Goal: Information Seeking & Learning: Check status

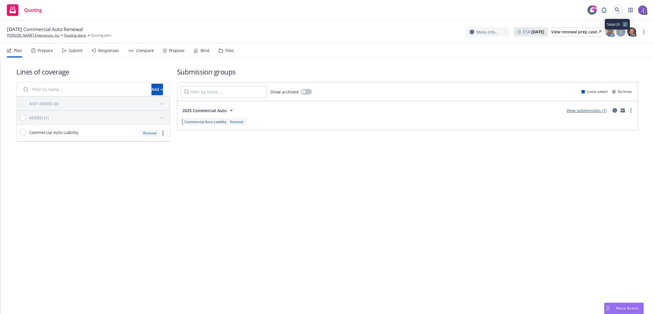
click at [619, 8] on icon at bounding box center [617, 9] width 5 height 5
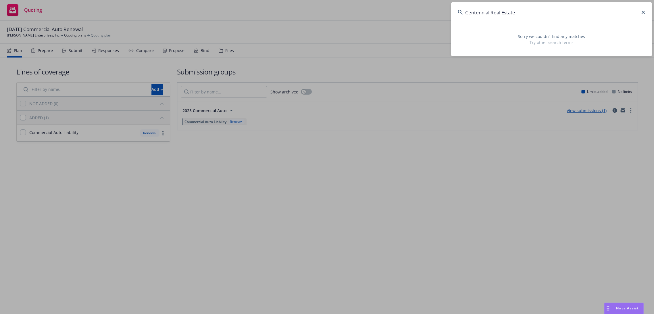
click at [543, 9] on input "Centennial Real Estate" at bounding box center [551, 12] width 201 height 21
paste input "sritchie@richardcpas.com"
type input "sritchie@richardcpas.com"
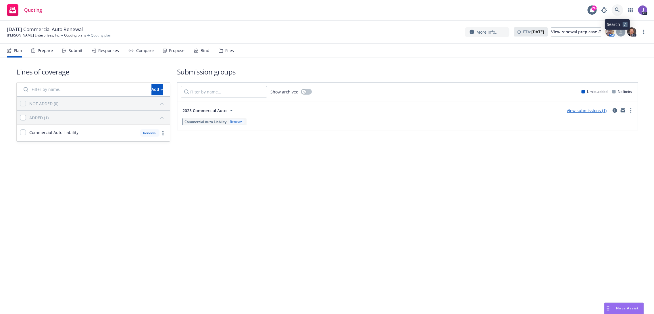
click at [616, 11] on icon at bounding box center [617, 9] width 5 height 5
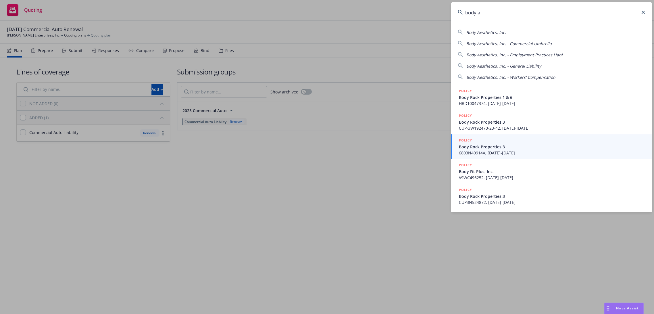
click at [533, 34] on div "Body Aesthetics, Inc." at bounding box center [551, 32] width 187 height 7
type input "Body Aesthetics, Inc."
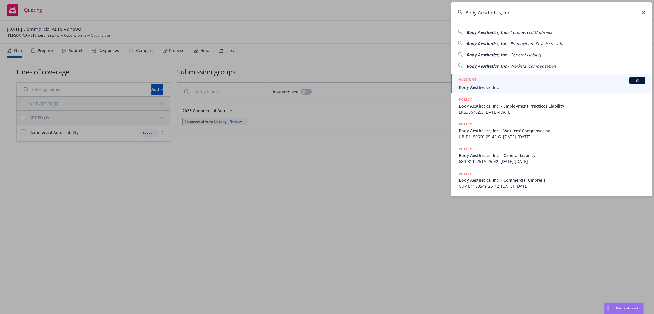
click at [497, 85] on span "Body Aesthetics, Inc." at bounding box center [552, 87] width 186 height 6
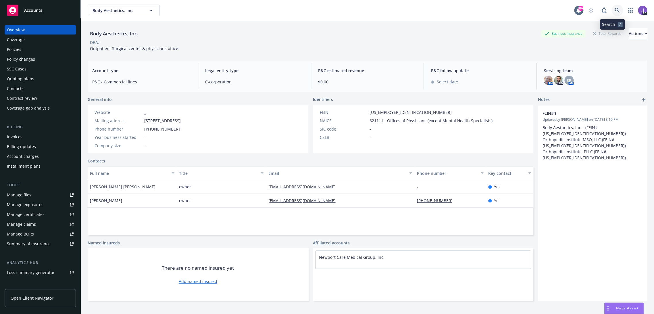
click at [615, 11] on icon at bounding box center [617, 10] width 5 height 5
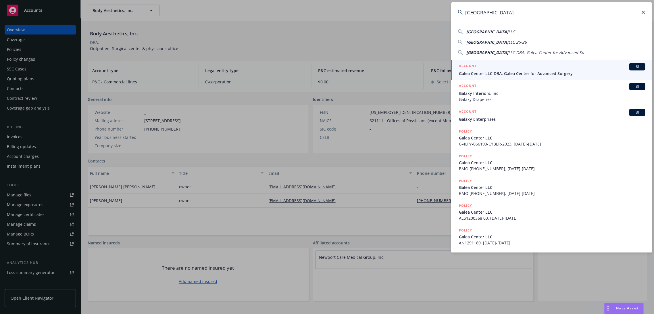
type input "Galea Center"
click at [497, 67] on div "ACCOUNT BI" at bounding box center [552, 66] width 186 height 7
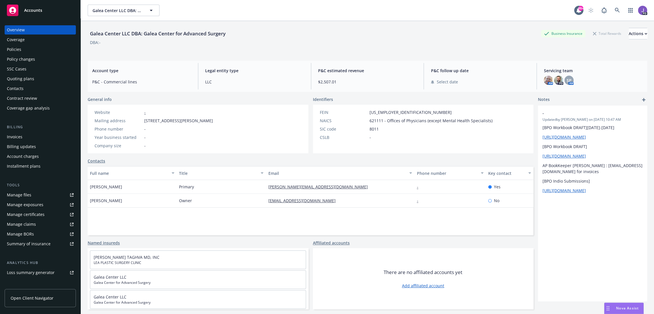
click at [19, 47] on div "Policies" at bounding box center [14, 49] width 14 height 9
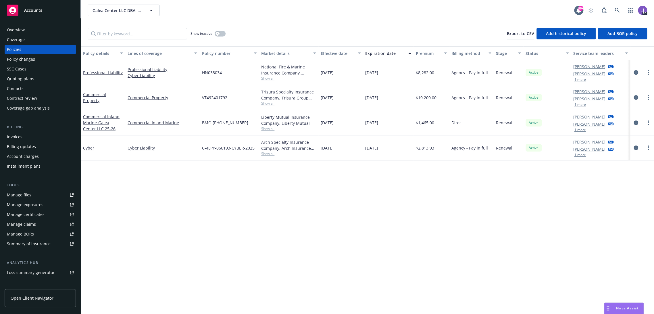
click at [17, 80] on div "Quoting plans" at bounding box center [20, 78] width 27 height 9
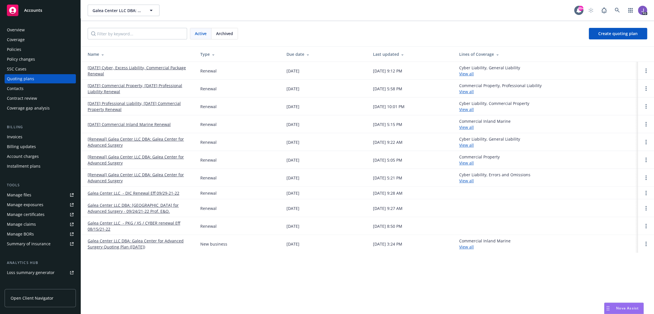
click at [24, 33] on div "Overview" at bounding box center [16, 29] width 18 height 9
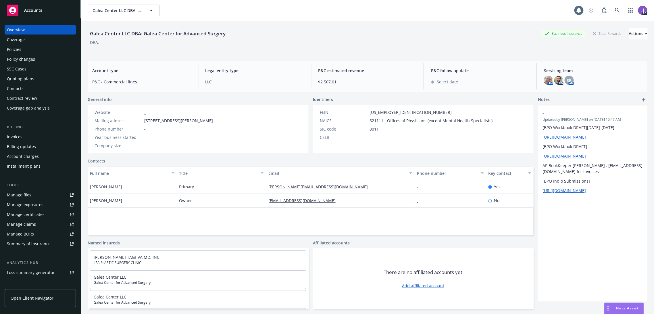
click at [14, 47] on div "Policies" at bounding box center [14, 49] width 14 height 9
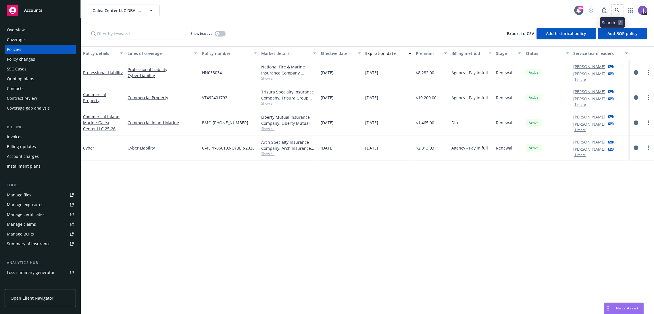
click at [616, 5] on span at bounding box center [618, 11] width 12 height 12
click at [616, 5] on link at bounding box center [618, 11] width 12 height 12
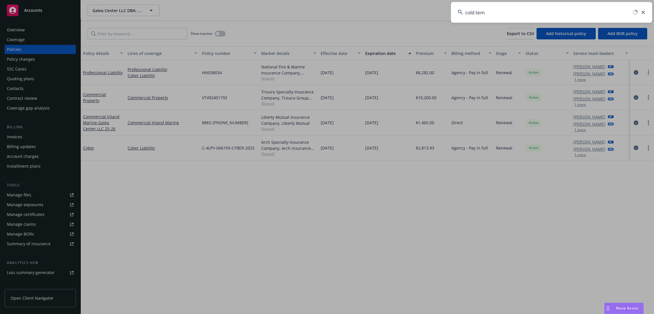
type input "cold temp"
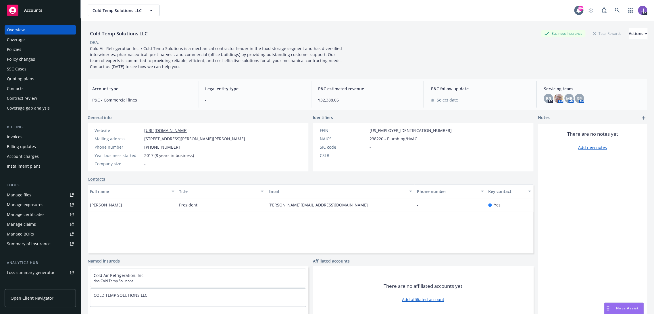
click at [30, 47] on div "Policies" at bounding box center [40, 49] width 67 height 9
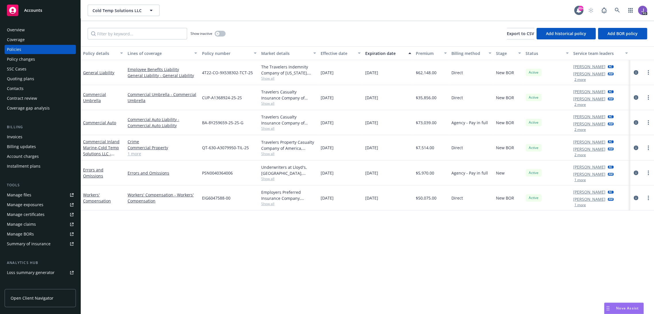
click at [131, 155] on link "1 more" at bounding box center [163, 154] width 70 height 6
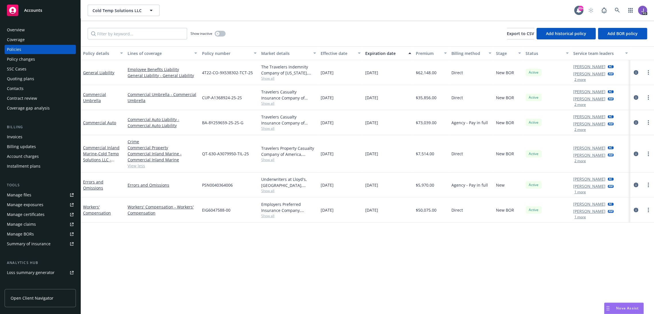
click at [261, 32] on div "Show inactive Export to CSV Add historical policy Add BOR policy" at bounding box center [368, 33] width 574 height 25
click at [413, 13] on div "Cold Temp Solutions LLC Cold Temp Solutions LLC" at bounding box center [331, 11] width 487 height 12
click at [616, 9] on link at bounding box center [618, 11] width 12 height 12
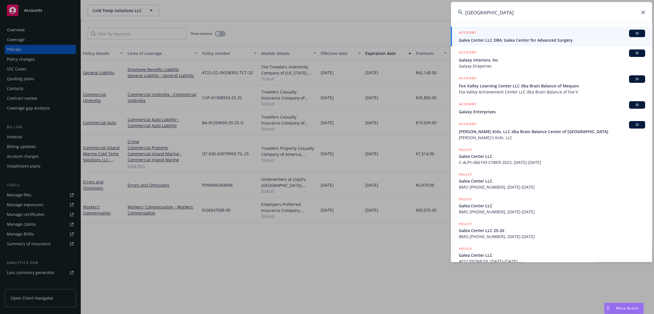
type input "gala center"
click at [516, 36] on div "ACCOUNT BI" at bounding box center [552, 33] width 186 height 7
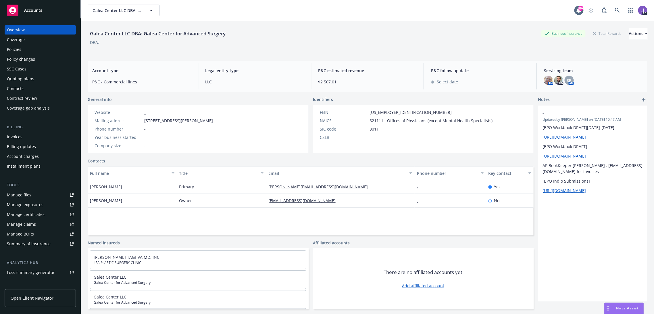
click at [10, 51] on div "Policies" at bounding box center [14, 49] width 14 height 9
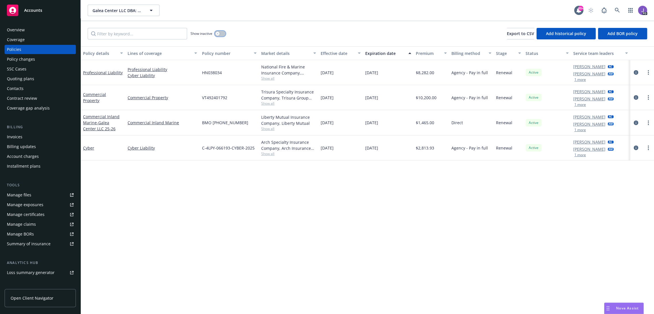
click at [217, 32] on icon "button" at bounding box center [217, 33] width 2 height 2
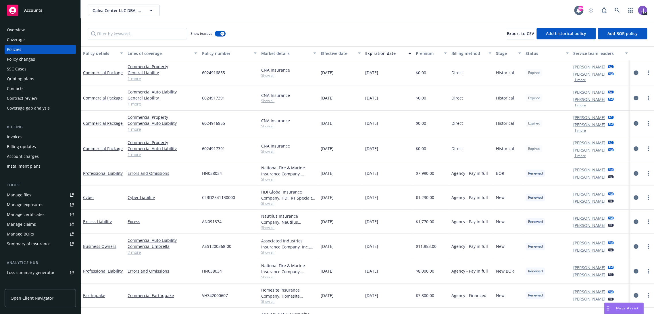
click at [306, 32] on div "Show inactive Export to CSV Add historical policy Add BOR policy" at bounding box center [368, 33] width 574 height 25
click at [212, 52] on div "Policy number" at bounding box center [226, 53] width 49 height 6
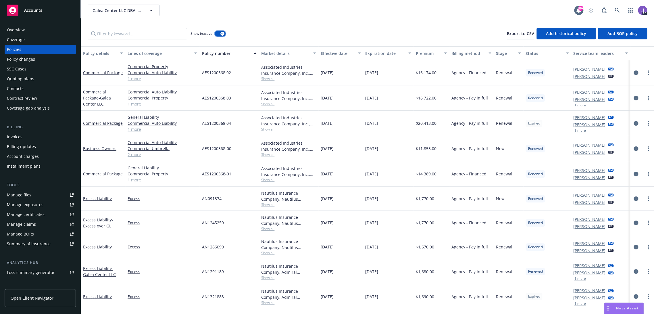
click at [221, 33] on icon "button" at bounding box center [222, 34] width 2 height 2
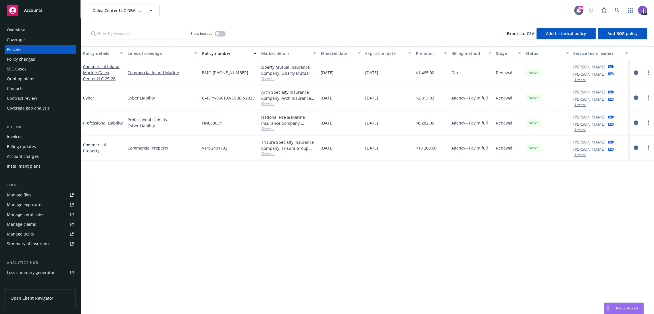
click at [32, 81] on div "Quoting plans" at bounding box center [20, 78] width 27 height 9
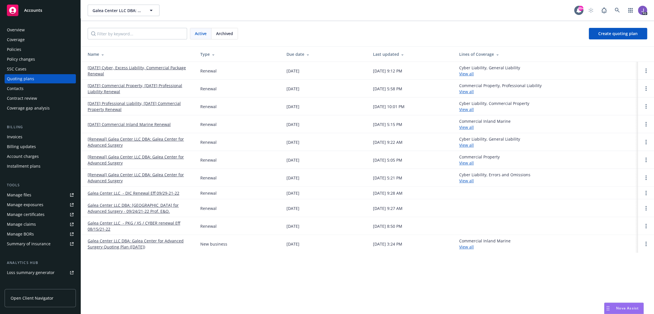
click at [159, 68] on link "08/15/25 Cyber, Excess Liability, Commercial Package Renewal" at bounding box center [140, 71] width 104 height 12
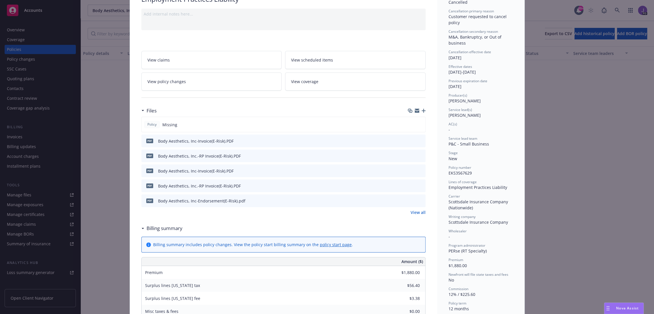
scroll to position [64, 0]
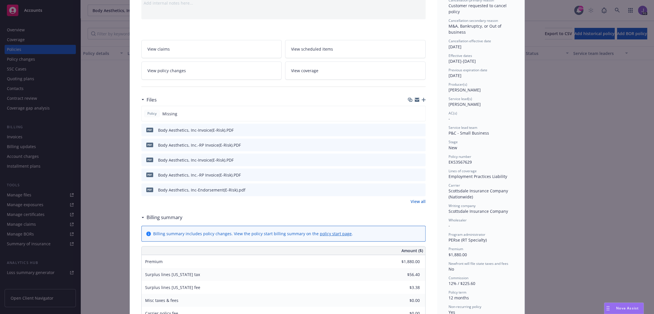
click at [418, 189] on icon "preview file" at bounding box center [420, 189] width 5 height 4
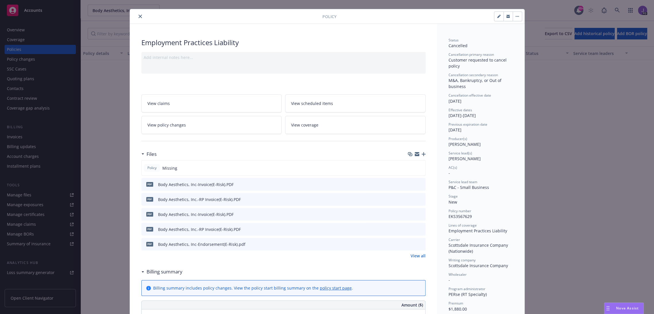
scroll to position [0, 0]
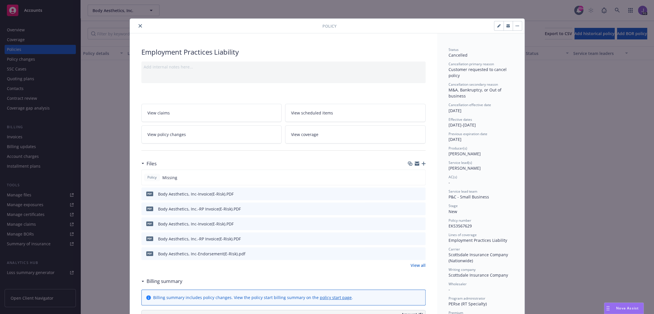
click at [139, 25] on icon "close" at bounding box center [140, 25] width 3 height 3
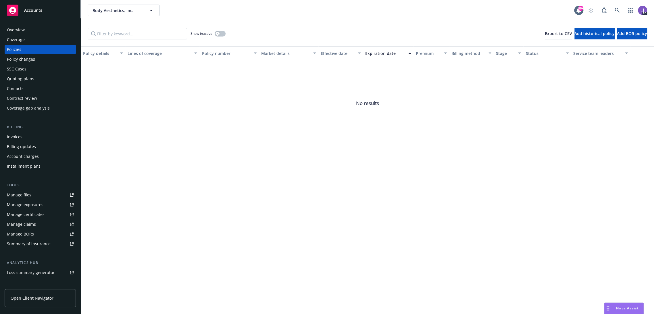
click at [28, 296] on span "Open Client Navigator" at bounding box center [32, 298] width 43 height 6
click at [35, 32] on div "Overview" at bounding box center [40, 29] width 67 height 9
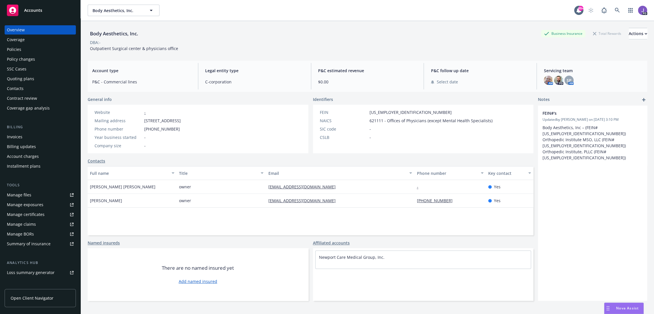
click at [14, 50] on div "Policies" at bounding box center [14, 49] width 14 height 9
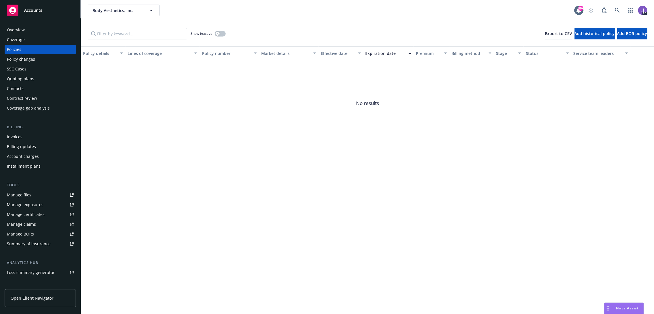
click at [221, 37] on div "Show inactive" at bounding box center [208, 34] width 35 height 12
click at [219, 33] on div "button" at bounding box center [218, 34] width 4 height 4
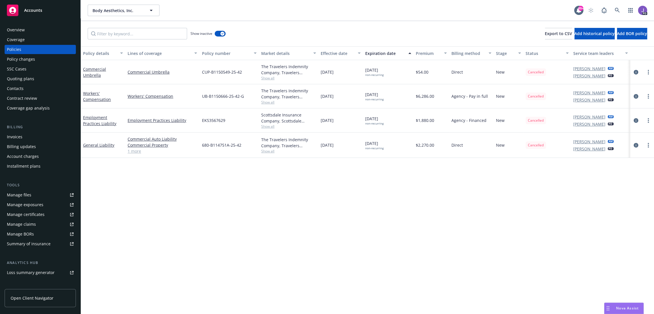
click at [21, 28] on div "Overview" at bounding box center [16, 29] width 18 height 9
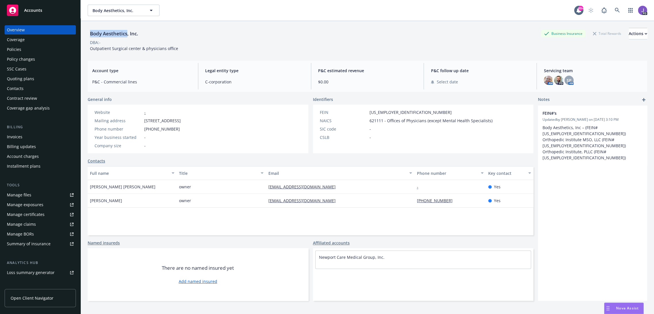
drag, startPoint x: 91, startPoint y: 33, endPoint x: 138, endPoint y: 37, distance: 47.6
click at [128, 37] on div "Body Aesthetics, Inc." at bounding box center [114, 34] width 53 height 12
copy div "Body Aesthetics"
click at [615, 12] on icon at bounding box center [617, 10] width 5 height 5
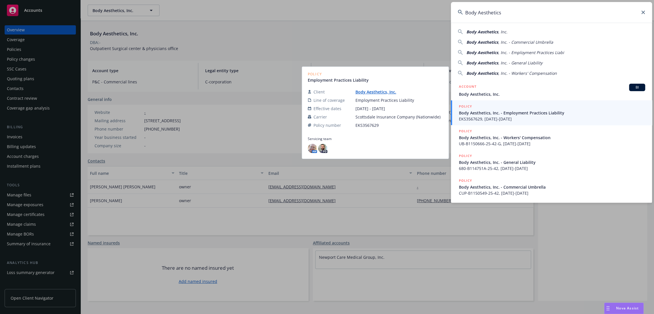
type input "Body Aesthetics"
click at [486, 118] on span "EKS3567629, 03/27/2025-03/27/2026" at bounding box center [552, 119] width 186 height 6
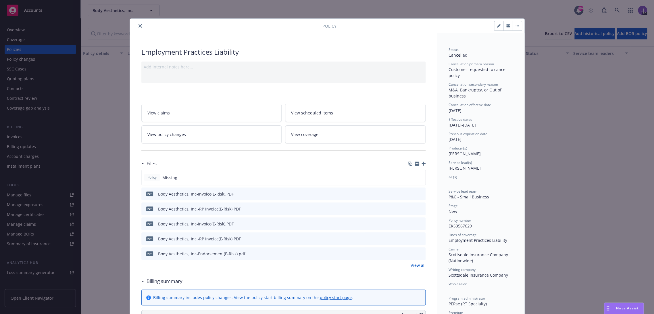
click at [139, 25] on icon "close" at bounding box center [140, 25] width 3 height 3
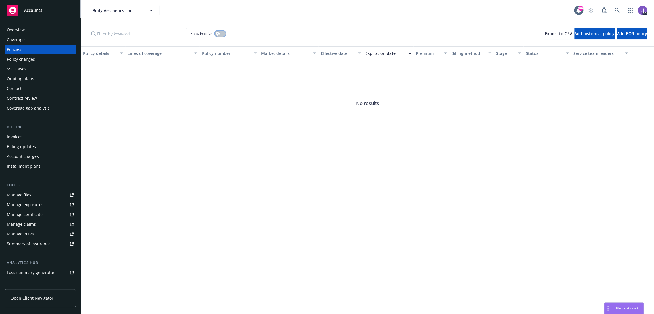
click at [221, 34] on button "button" at bounding box center [220, 34] width 11 height 6
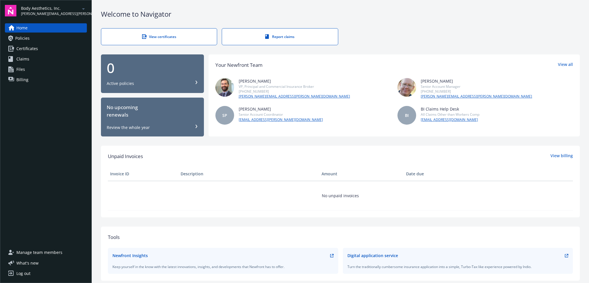
click at [122, 74] on div "0" at bounding box center [152, 68] width 91 height 14
click at [36, 41] on link "Policies" at bounding box center [46, 38] width 82 height 9
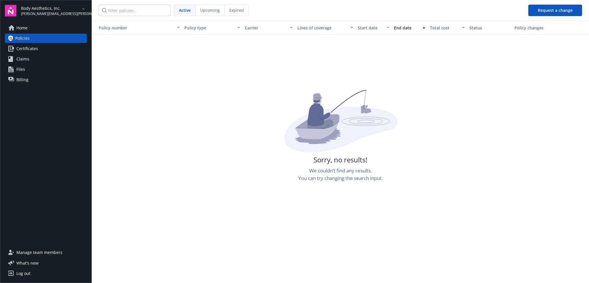
click at [41, 48] on link "Certificates" at bounding box center [46, 48] width 82 height 9
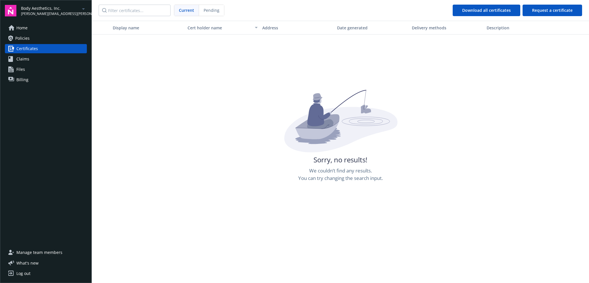
click at [32, 57] on link "Claims" at bounding box center [46, 58] width 82 height 9
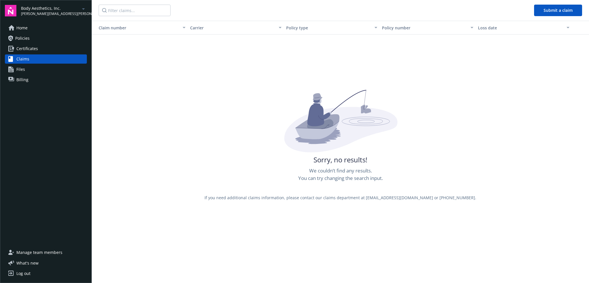
click at [22, 72] on span "Files" at bounding box center [20, 69] width 9 height 9
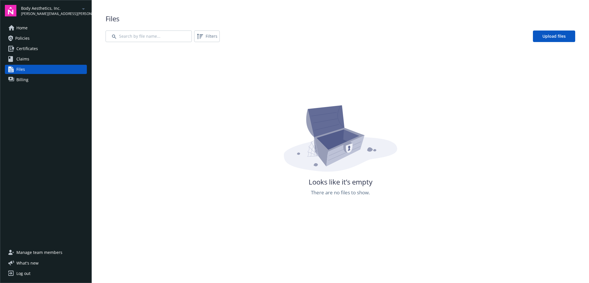
click at [20, 81] on span "Billing" at bounding box center [22, 79] width 12 height 9
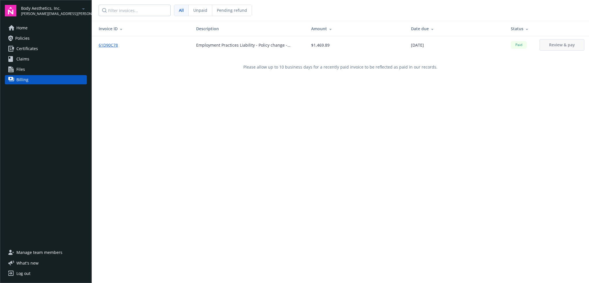
click at [26, 32] on span "Home" at bounding box center [21, 27] width 11 height 9
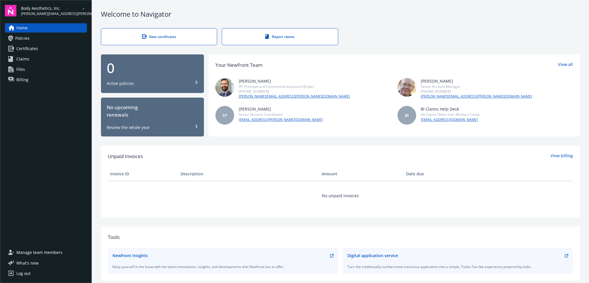
click at [22, 84] on span "Billing" at bounding box center [22, 79] width 12 height 9
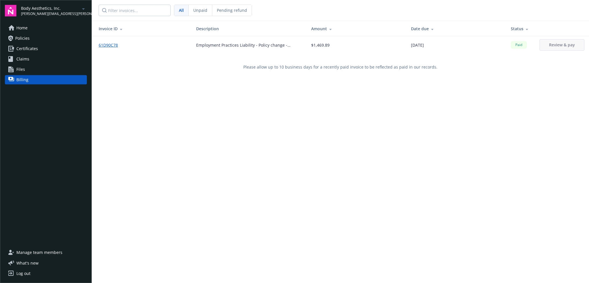
click at [25, 25] on span "Home" at bounding box center [21, 27] width 11 height 9
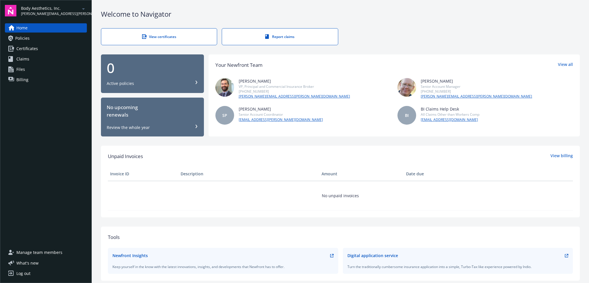
click at [377, 25] on div "Welcome to Navigator View certificates Report claims 0 Active policies No upcom…" at bounding box center [340, 207] width 497 height 414
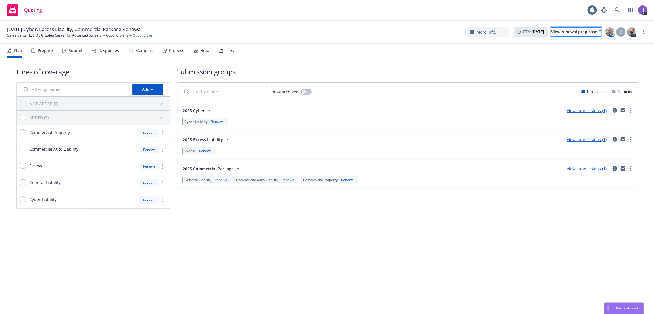
click at [557, 30] on div "View renewal prep case" at bounding box center [576, 32] width 50 height 9
click at [613, 7] on link at bounding box center [618, 10] width 12 height 12
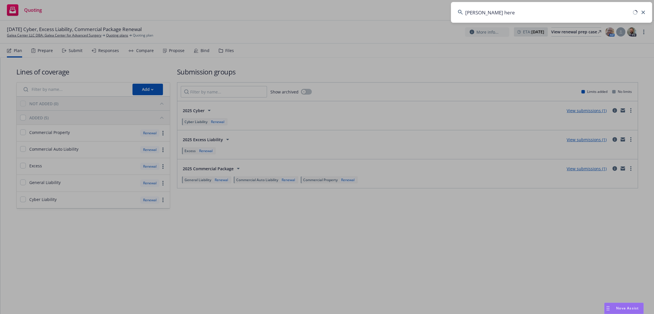
type input "[PERSON_NAME] her"
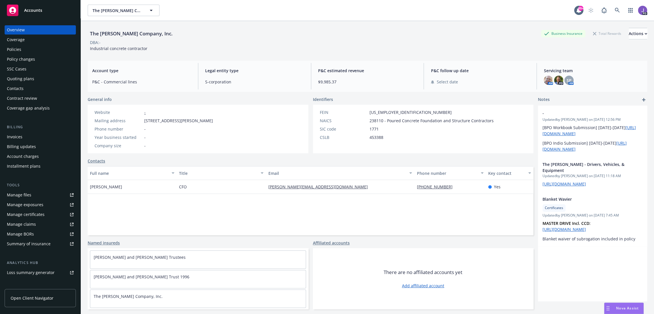
click at [28, 47] on div "Policies" at bounding box center [40, 49] width 67 height 9
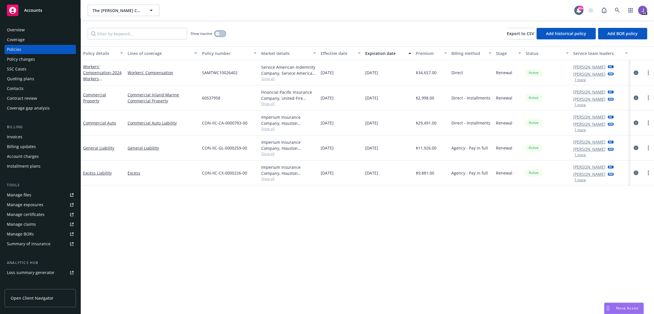
click at [220, 34] on button "button" at bounding box center [220, 34] width 11 height 6
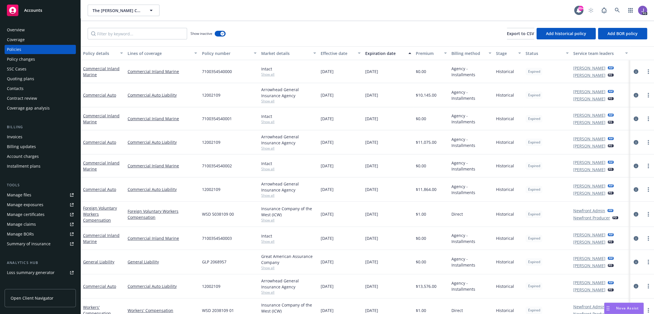
click at [150, 53] on div "Lines of coverage" at bounding box center [159, 53] width 63 height 6
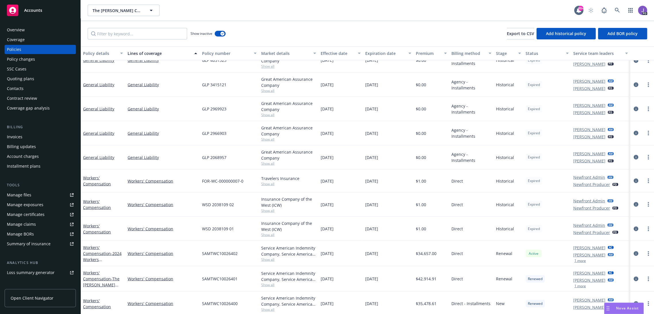
scroll to position [704, 0]
